Goal: Transaction & Acquisition: Purchase product/service

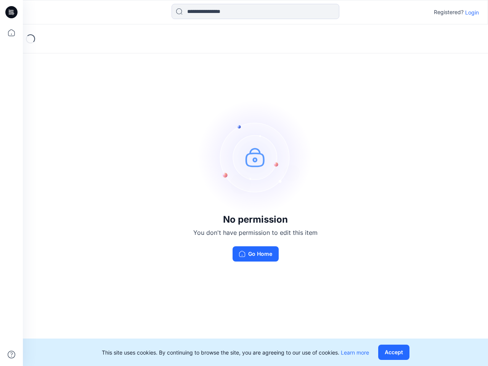
click at [244, 183] on img at bounding box center [255, 157] width 114 height 114
click at [12, 12] on icon at bounding box center [12, 12] width 3 height 0
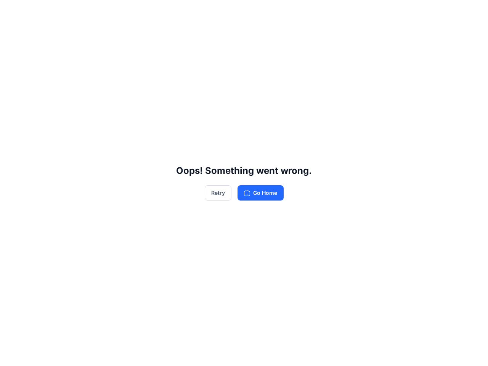
click at [11, 33] on div "Oops! Something went wrong. Retry Go Home" at bounding box center [244, 183] width 488 height 366
click at [11, 355] on div "Oops! Something went wrong. Retry Go Home" at bounding box center [244, 183] width 488 height 366
click at [256, 11] on div "Oops! Something went wrong. Retry Go Home" at bounding box center [244, 183] width 488 height 366
click at [472, 12] on div "Oops! Something went wrong. Retry Go Home" at bounding box center [244, 183] width 488 height 366
click at [396, 352] on div "Oops! Something went wrong. Retry Go Home" at bounding box center [244, 183] width 488 height 366
